Goal: Information Seeking & Learning: Understand process/instructions

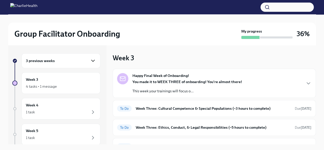
click at [90, 58] on icon "button" at bounding box center [93, 61] width 6 height 6
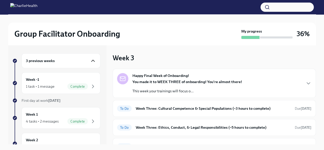
scroll to position [26, 0]
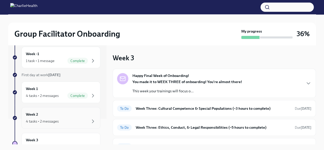
click at [54, 111] on div "Week 2 4 tasks • 2 messages" at bounding box center [61, 117] width 70 height 13
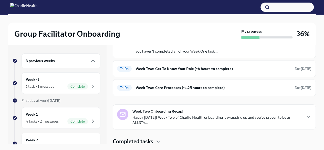
scroll to position [40, 0]
click at [176, 89] on div "To Do Week Two: Core Processes (~1.25 hours to complete) Due [DATE]" at bounding box center [214, 87] width 194 height 8
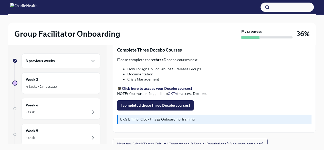
scroll to position [214, 0]
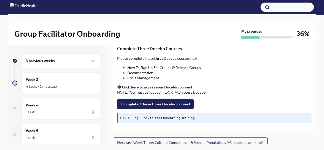
click at [181, 101] on span "I completed these three Docebo courses!" at bounding box center [154, 103] width 69 height 5
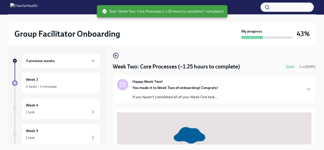
scroll to position [0, 0]
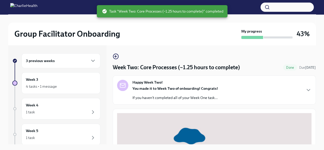
click at [210, 87] on strong "You made it to Week Two of onboarding! Congrats!" at bounding box center [174, 88] width 85 height 5
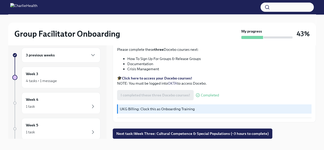
scroll to position [9, 0]
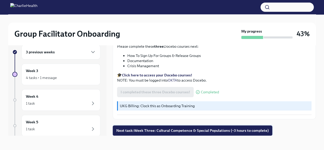
click at [195, 128] on span "Next task : Week Three: Cultural Competence & Special Populations (~3 hours to …" at bounding box center [192, 130] width 152 height 5
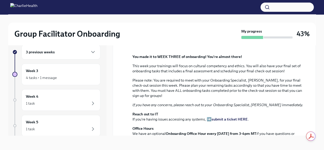
scroll to position [77, 0]
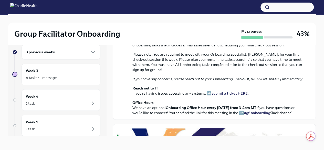
click at [84, 51] on div "3 previous weeks" at bounding box center [61, 52] width 70 height 6
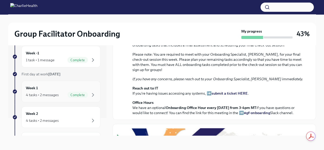
scroll to position [26, 0]
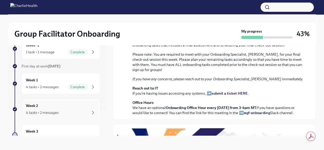
click at [39, 107] on div "Week 2 4 tasks • 2 messages" at bounding box center [61, 109] width 70 height 13
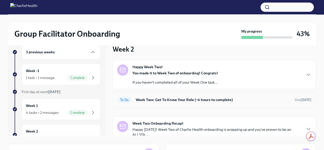
scroll to position [21, 0]
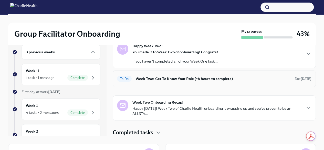
click at [217, 77] on h6 "Week Two: Get To Know Your Role (~4 hours to complete)" at bounding box center [213, 79] width 155 height 6
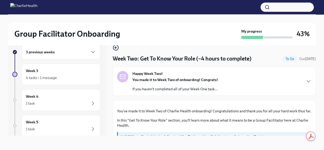
click at [260, 81] on div "Happy Week Two! You made it to Week Two of onboarding! Congrats! If you haven't…" at bounding box center [214, 81] width 194 height 20
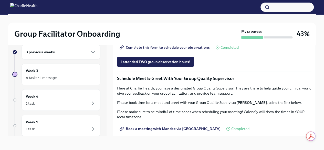
scroll to position [338, 0]
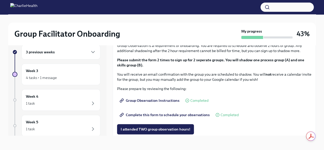
click at [74, 49] on div "3 previous weeks" at bounding box center [61, 52] width 70 height 6
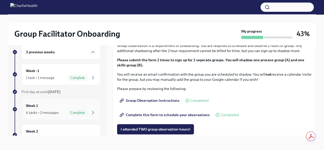
click at [48, 106] on div "Week 1 4 tasks • 2 messages Complete" at bounding box center [61, 109] width 70 height 13
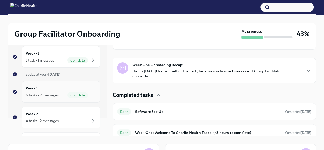
scroll to position [51, 0]
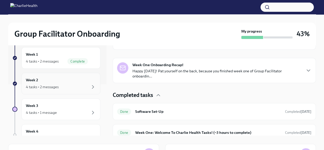
click at [71, 80] on div "Week 2 4 tasks • 2 messages" at bounding box center [61, 83] width 70 height 13
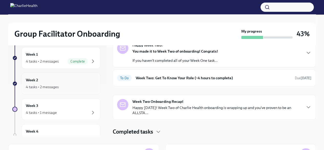
scroll to position [21, 0]
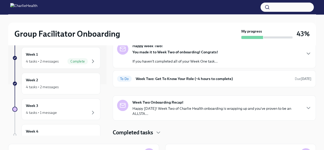
click at [197, 56] on div "You made it to Week Two of onboarding! Congrats! If you haven't completed all o…" at bounding box center [174, 56] width 85 height 14
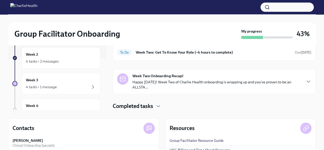
scroll to position [164, 0]
click at [217, 55] on h6 "Week Two: Get To Know Your Role (~4 hours to complete)" at bounding box center [213, 52] width 155 height 6
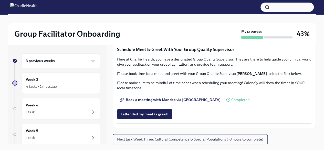
click at [53, 61] on h6 "3 previous weeks" at bounding box center [40, 61] width 29 height 6
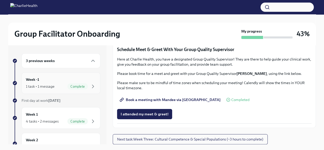
click at [58, 79] on div "Week -1 1 task • 1 message Complete" at bounding box center [61, 82] width 70 height 13
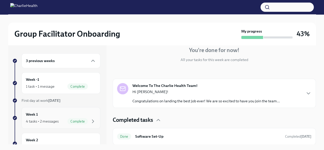
click at [57, 114] on div "Week 1 4 tasks • 2 messages Complete" at bounding box center [61, 117] width 70 height 13
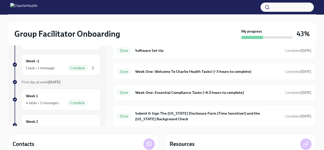
scroll to position [26, 0]
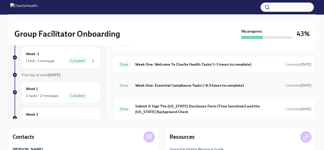
click at [211, 85] on h6 "Week One: Essential Compliance Tasks (~6.5 hours to complete)" at bounding box center [208, 85] width 146 height 6
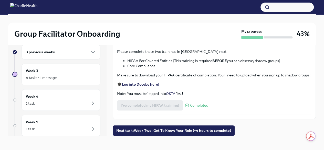
scroll to position [972, 0]
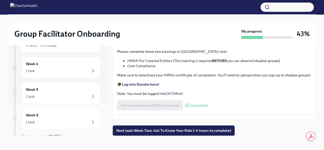
scroll to position [4, 0]
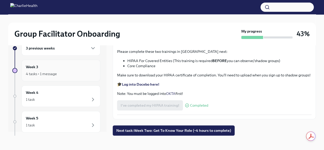
click at [76, 73] on div "4 tasks • 1 message" at bounding box center [61, 74] width 70 height 6
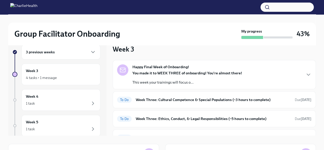
scroll to position [26, 0]
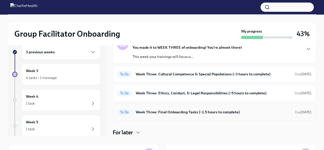
click at [189, 110] on h6 "Week Three: Final Onboarding Tasks (~1.5 hours to complete)" at bounding box center [213, 112] width 155 height 6
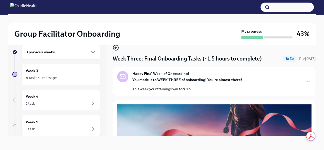
click at [195, 77] on strong "You made it to WEEK THREE of onboarding! You're almost there!" at bounding box center [186, 79] width 109 height 5
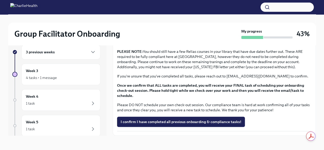
scroll to position [588, 0]
click at [64, 73] on div "Week 3 4 tasks • 1 message" at bounding box center [61, 74] width 70 height 13
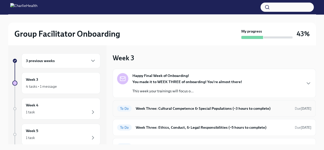
scroll to position [26, 0]
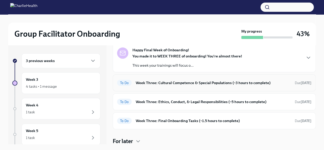
click at [207, 81] on h6 "Week Three: Cultural Competence & Special Populations (~3 hours to complete)" at bounding box center [213, 83] width 155 height 6
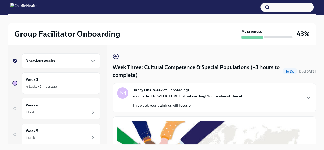
click at [34, 63] on div "3 previous weeks" at bounding box center [61, 61] width 70 height 6
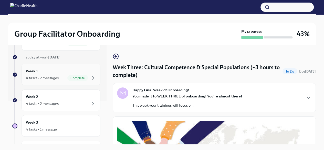
scroll to position [51, 0]
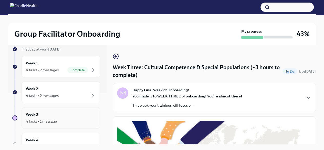
click at [68, 114] on div "Week 3 4 tasks • 1 message" at bounding box center [61, 117] width 70 height 13
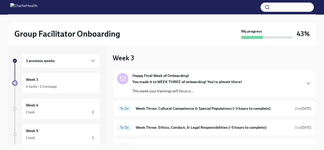
click at [294, 85] on div "Happy Final Week of Onboarding! You made it to WEEK THREE of onboarding! You're…" at bounding box center [214, 83] width 194 height 20
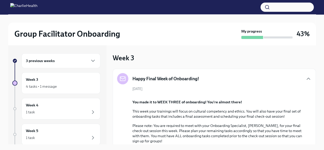
click at [60, 63] on div "3 previous weeks" at bounding box center [61, 61] width 70 height 6
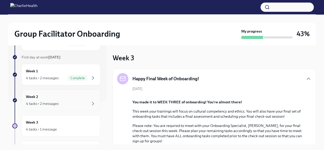
scroll to position [51, 0]
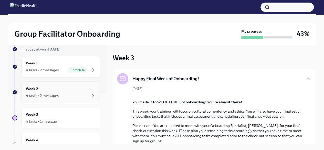
click at [67, 94] on div "4 tasks • 2 messages" at bounding box center [61, 95] width 70 height 6
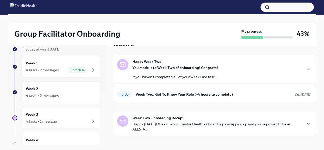
scroll to position [21, 0]
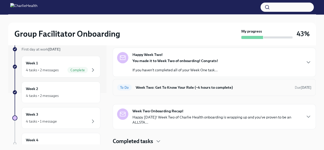
click at [211, 91] on div "To Do Week Two: Get To Know Your Role (~4 hours to complete) Due today" at bounding box center [214, 87] width 203 height 17
click at [211, 87] on h6 "Week Two: Get To Know Your Role (~4 hours to complete)" at bounding box center [213, 87] width 155 height 6
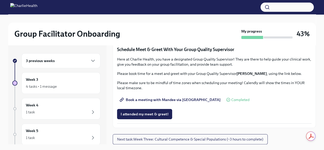
scroll to position [435, 0]
click at [203, 21] on span "Complete this form to schedule your observations" at bounding box center [164, 18] width 89 height 5
click at [172, 7] on span "Group Observation Instructions" at bounding box center [149, 4] width 59 height 5
click at [167, 21] on span "Complete this form to schedule your observations" at bounding box center [164, 18] width 89 height 5
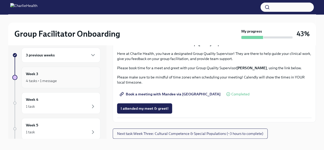
scroll to position [9, 0]
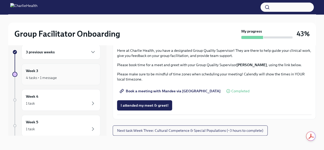
click at [60, 76] on div "4 tasks • 1 message" at bounding box center [61, 77] width 70 height 6
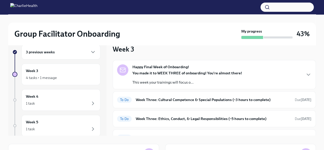
click at [211, 82] on p "This week your trainings will focus o..." at bounding box center [186, 82] width 109 height 5
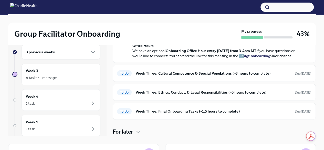
scroll to position [217, 0]
click at [233, 75] on h6 "Week Three: Cultural Competence & Special Populations (~3 hours to complete)" at bounding box center [213, 73] width 155 height 6
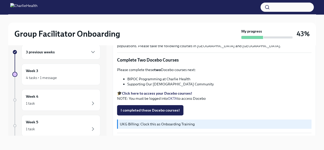
scroll to position [128, 0]
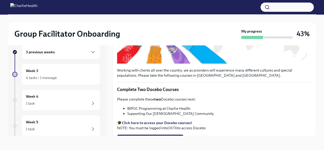
click at [186, 120] on strong "Click here to access your Docebo courses!" at bounding box center [157, 122] width 70 height 5
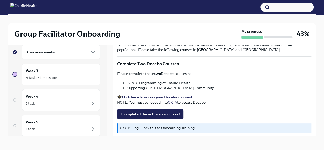
click at [170, 111] on span "I completed these Docebo courses!" at bounding box center [149, 113] width 59 height 5
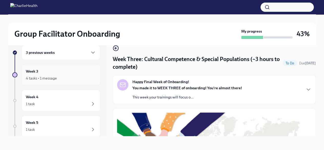
scroll to position [0, 0]
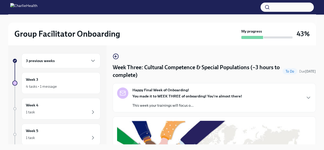
click at [82, 56] on div "3 previous weeks" at bounding box center [60, 60] width 79 height 15
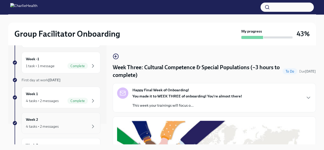
scroll to position [51, 0]
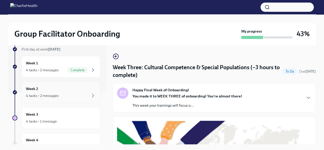
click at [74, 91] on div "Week 2 4 tasks • 2 messages" at bounding box center [61, 92] width 70 height 13
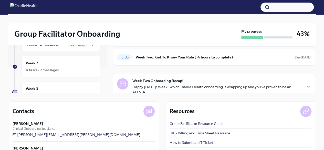
click at [185, 85] on p "Happy [DATE]! Week Two of Charlie Health onboarding is wrapping up and you've p…" at bounding box center [216, 89] width 169 height 10
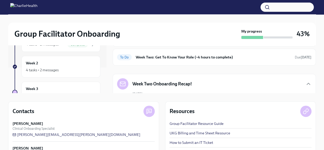
click at [186, 83] on h5 "Week Two Onboarding Recap!" at bounding box center [161, 84] width 59 height 6
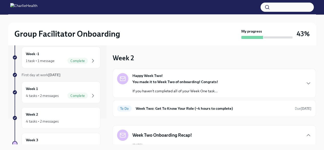
click at [198, 85] on div "You made it to Week Two of onboarding! Congrats! If you haven't completed all o…" at bounding box center [174, 86] width 85 height 14
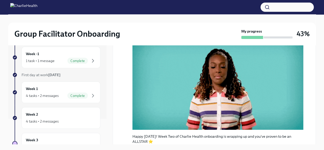
scroll to position [205, 0]
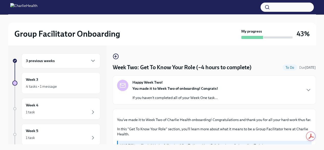
click at [216, 86] on strong "You made it to Week Two of onboarding! Congrats!" at bounding box center [174, 88] width 85 height 5
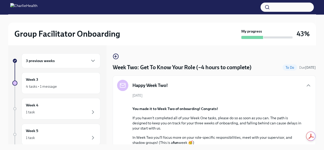
click at [223, 85] on div "Happy Week Two!" at bounding box center [214, 85] width 194 height 11
click at [307, 84] on icon "button" at bounding box center [308, 85] width 6 height 6
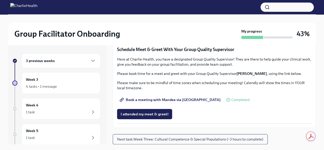
scroll to position [502, 0]
click at [75, 61] on div "3 previous weeks" at bounding box center [61, 61] width 70 height 6
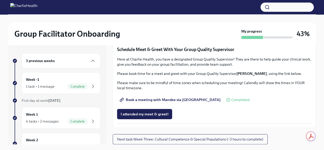
scroll to position [51, 0]
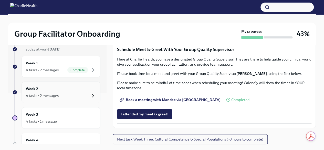
click at [91, 95] on icon "button" at bounding box center [93, 95] width 6 height 6
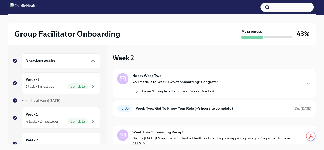
click at [302, 78] on div "Happy Week Two! You made it to Week Two of onboarding! Congrats! If you haven't…" at bounding box center [214, 83] width 194 height 20
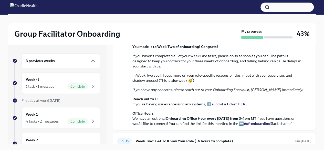
scroll to position [26, 0]
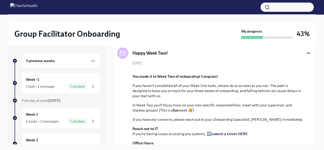
click at [305, 52] on icon "button" at bounding box center [308, 53] width 6 height 6
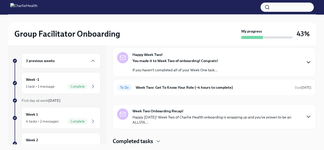
click at [305, 117] on icon "button" at bounding box center [308, 116] width 6 height 6
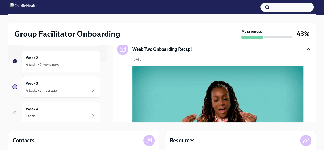
scroll to position [44, 0]
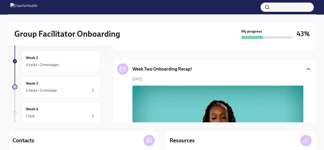
click at [300, 68] on div "Week Two Onboarding Recap!" at bounding box center [214, 68] width 194 height 11
click at [305, 68] on icon "button" at bounding box center [308, 69] width 6 height 6
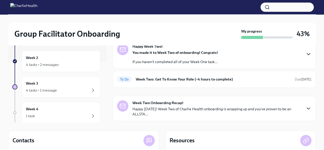
scroll to position [0, 0]
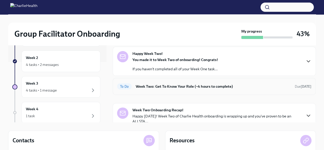
click at [212, 87] on h6 "Week Two: Get To Know Your Role (~4 hours to complete)" at bounding box center [213, 86] width 155 height 6
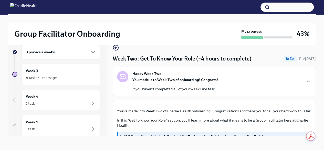
click at [305, 82] on icon "button" at bounding box center [308, 81] width 6 height 6
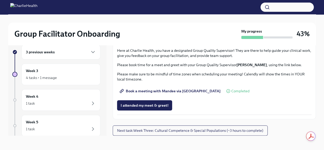
scroll to position [614, 0]
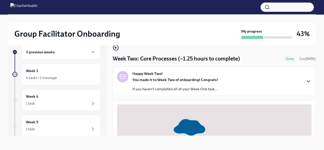
click at [305, 78] on icon "button" at bounding box center [308, 81] width 6 height 6
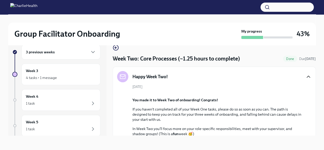
click at [307, 77] on icon "button" at bounding box center [308, 76] width 6 height 6
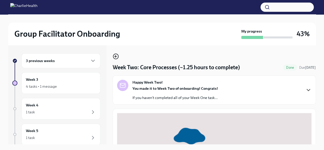
click at [116, 56] on icon "button" at bounding box center [116, 56] width 2 height 0
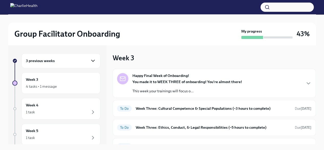
click at [92, 60] on icon "button" at bounding box center [93, 61] width 6 height 6
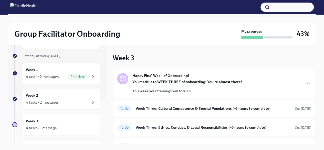
scroll to position [51, 0]
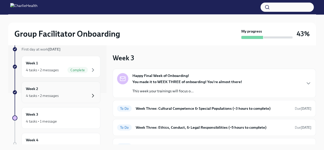
click at [90, 94] on icon "button" at bounding box center [93, 95] width 6 height 6
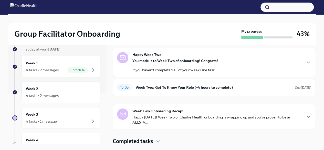
click at [300, 61] on div "Happy Week Two! You made it to Week Two of onboarding! Congrats! If you haven't…" at bounding box center [214, 62] width 194 height 20
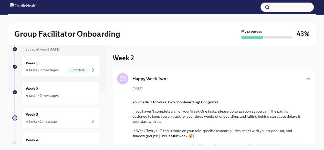
click at [305, 80] on icon "button" at bounding box center [308, 78] width 6 height 6
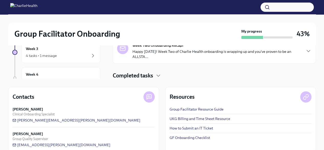
scroll to position [73, 0]
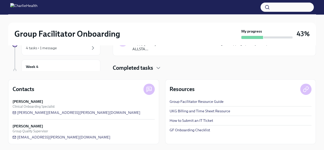
click at [200, 111] on link "UKG Billing and Time Sheet Resource" at bounding box center [199, 110] width 61 height 5
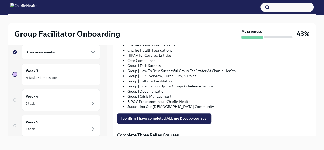
scroll to position [307, 0]
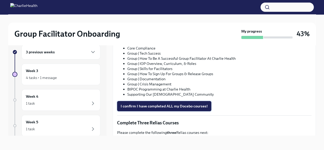
click at [203, 103] on span "I confirm I have completed ALL my Docebo courses!" at bounding box center [163, 105] width 87 height 5
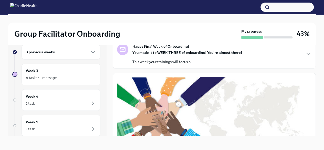
scroll to position [0, 0]
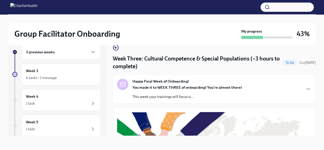
click at [242, 87] on div "Happy Final Week of Onboarding! You made it to WEEK THREE of onboarding! You're…" at bounding box center [214, 89] width 194 height 20
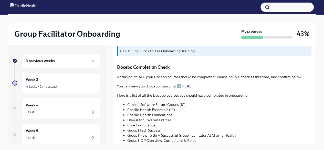
click at [43, 62] on h6 "3 previous weeks" at bounding box center [40, 61] width 29 height 6
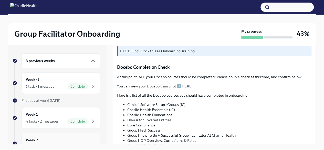
scroll to position [51, 0]
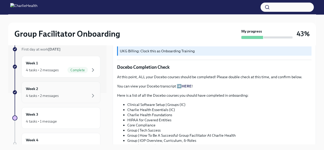
click at [79, 93] on div "4 tasks • 2 messages" at bounding box center [61, 95] width 70 height 6
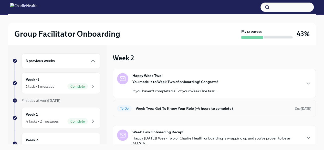
scroll to position [21, 0]
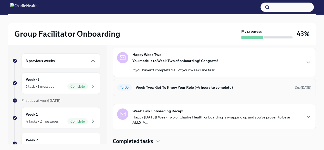
click at [187, 85] on h6 "Week Two: Get To Know Your Role (~4 hours to complete)" at bounding box center [213, 87] width 155 height 6
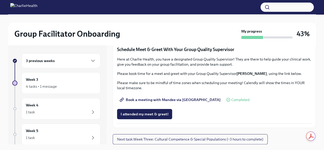
scroll to position [435, 0]
click at [172, 21] on span "Complete this form to schedule your observations" at bounding box center [164, 18] width 89 height 5
click at [64, 78] on div "Week 3 4 tasks • 1 message" at bounding box center [61, 82] width 70 height 13
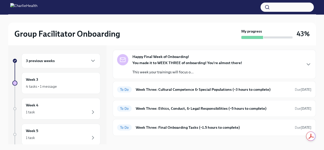
scroll to position [26, 0]
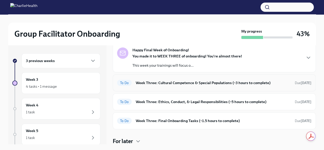
click at [191, 81] on h6 "Week Three: Cultural Competence & Special Populations (~3 hours to complete)" at bounding box center [213, 83] width 155 height 6
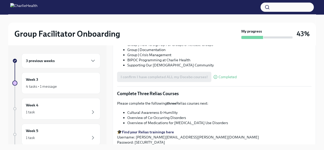
scroll to position [370, 0]
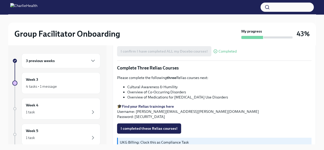
click at [166, 104] on strong "Find your Relias trainings here" at bounding box center [148, 106] width 52 height 5
